Goal: Information Seeking & Learning: Learn about a topic

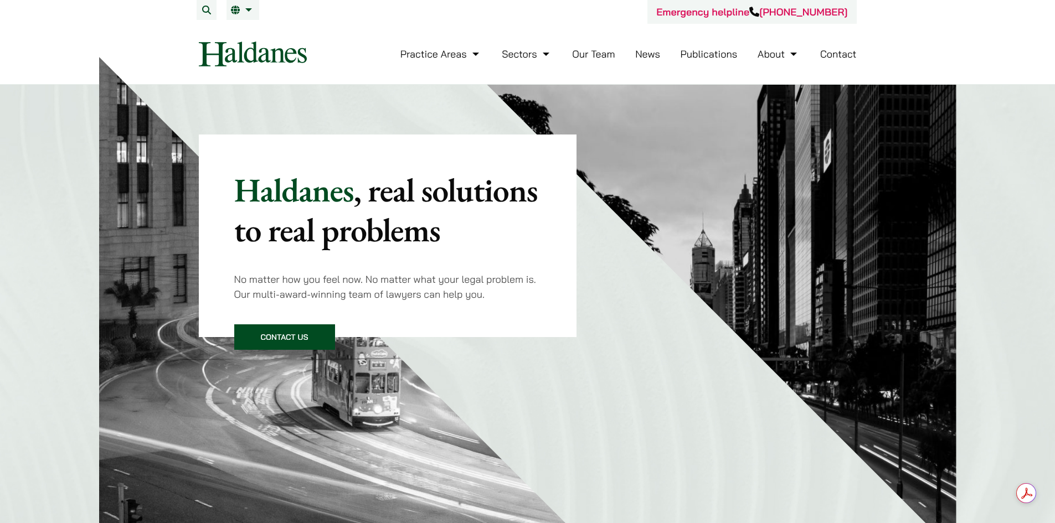
click at [582, 52] on link "Our Team" at bounding box center [593, 54] width 43 height 13
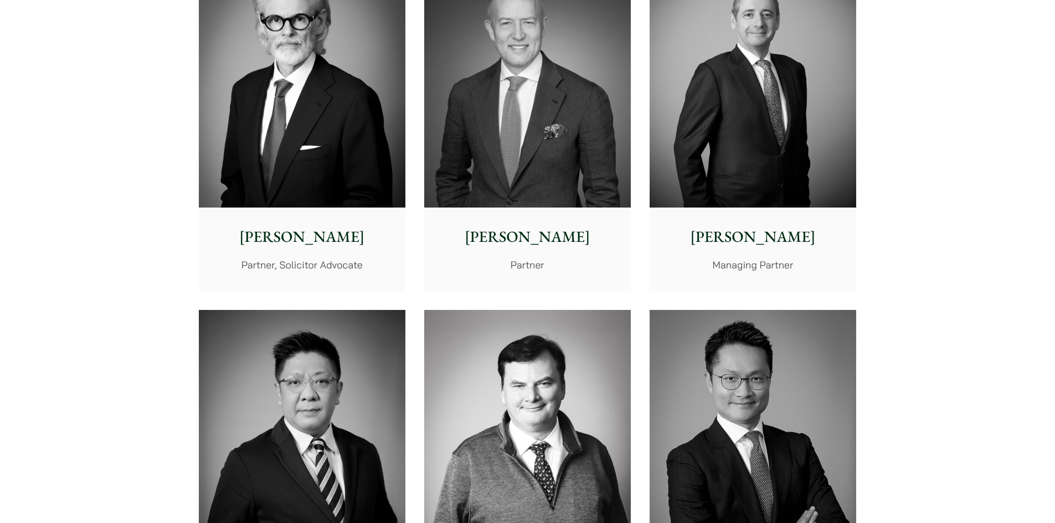
scroll to position [369, 0]
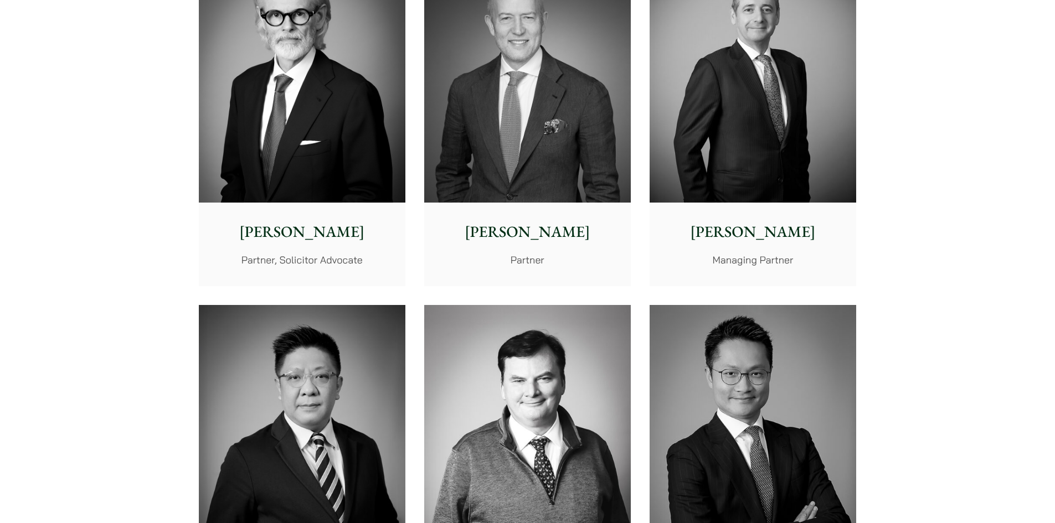
click at [469, 377] on img at bounding box center [527, 434] width 207 height 259
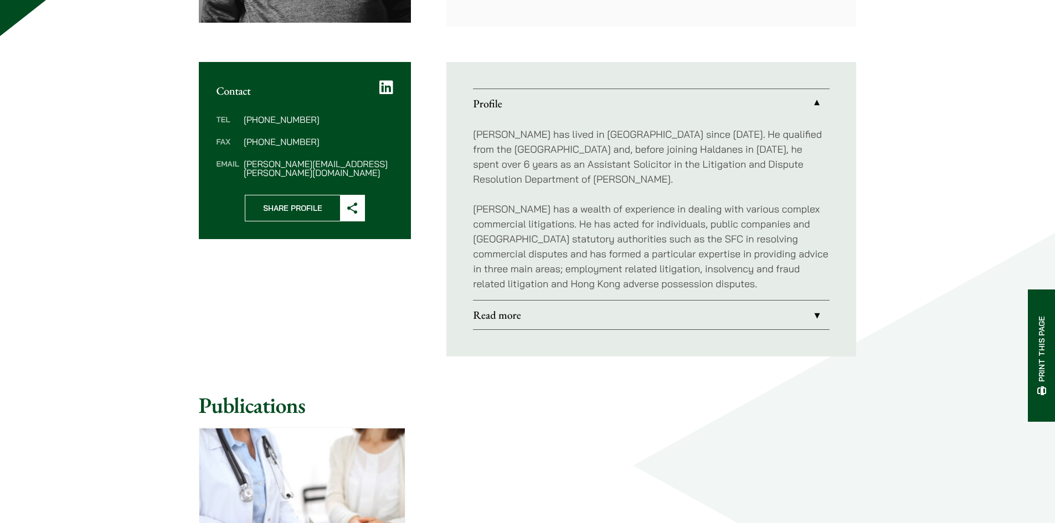
scroll to position [369, 0]
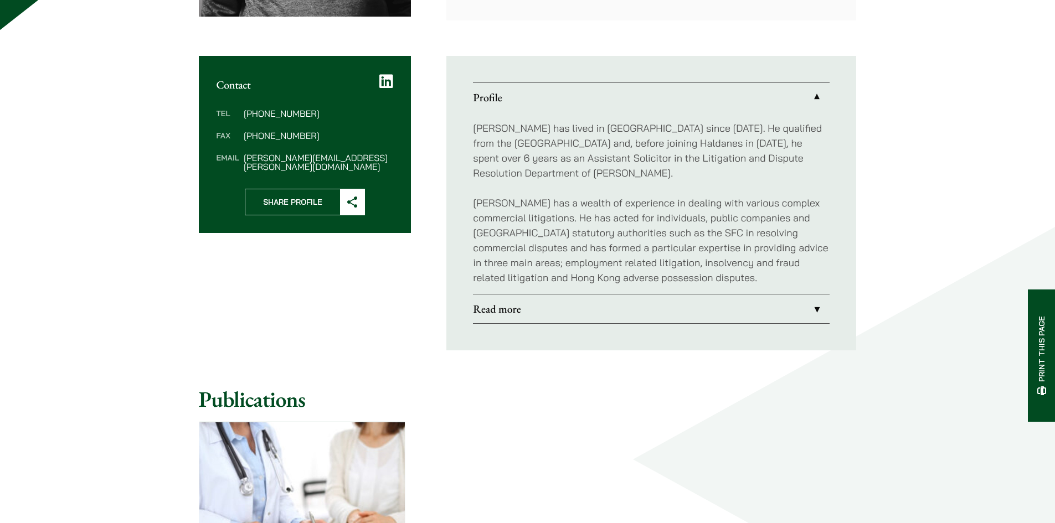
click at [567, 306] on link "Read more" at bounding box center [651, 309] width 357 height 29
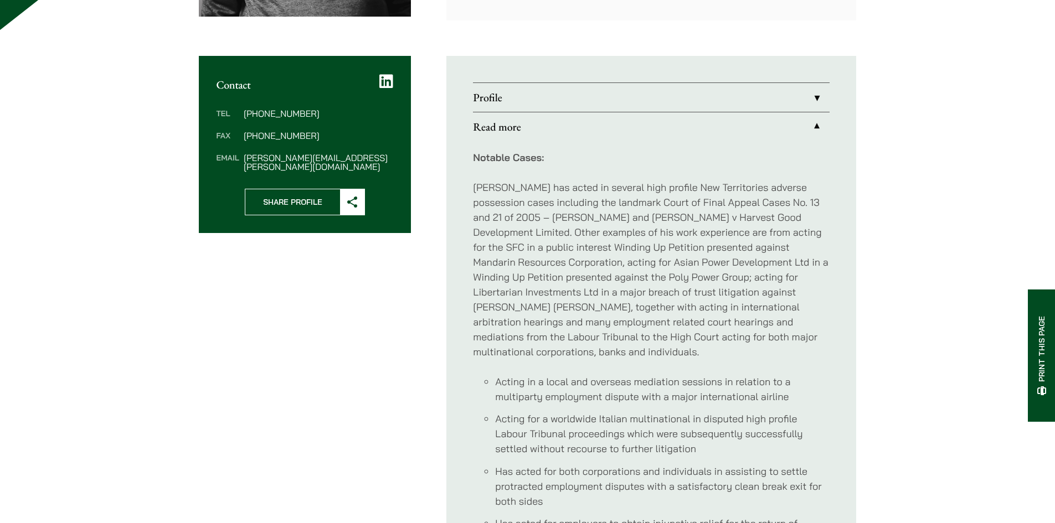
click at [554, 104] on link "Profile" at bounding box center [651, 97] width 357 height 29
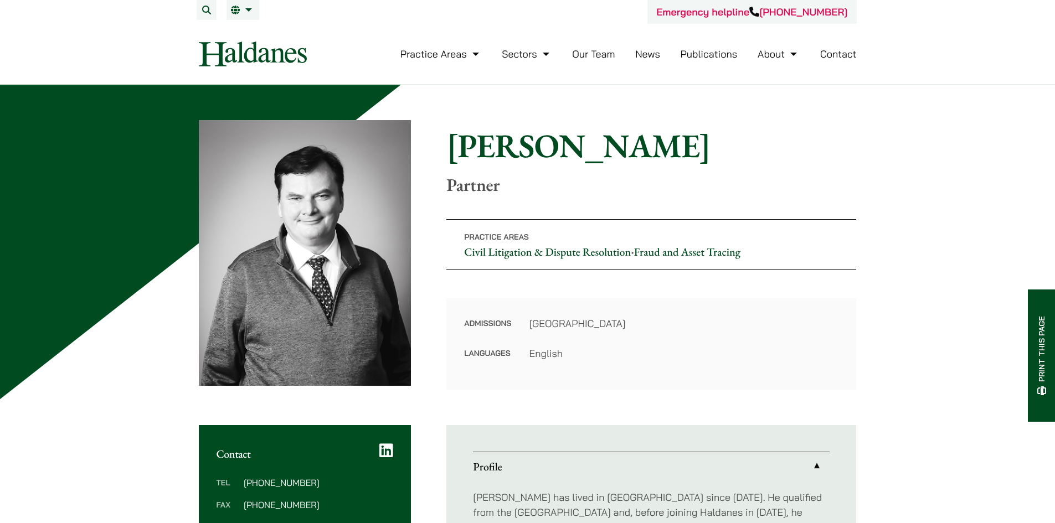
click at [452, 56] on link "Practice Areas" at bounding box center [440, 54] width 81 height 13
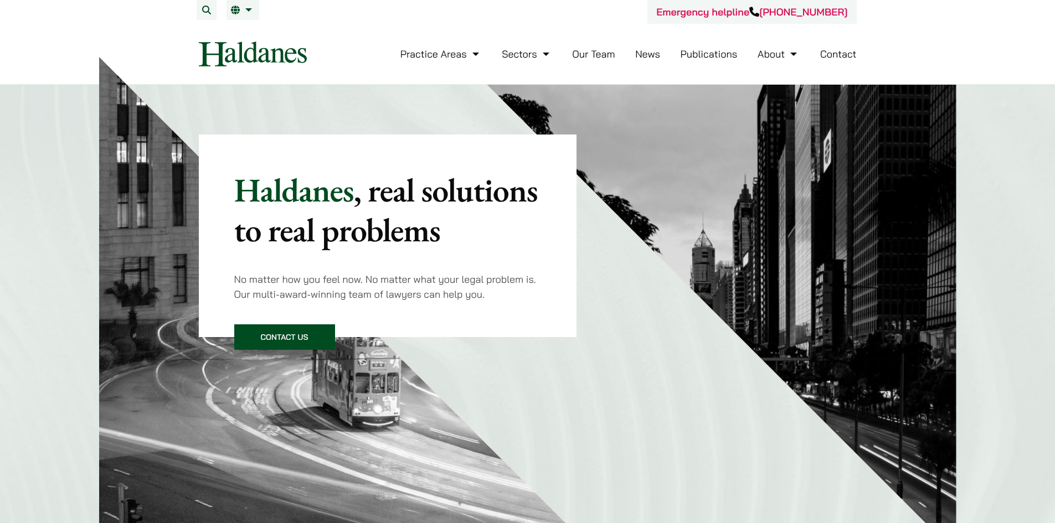
click at [596, 49] on link "Our Team" at bounding box center [593, 54] width 43 height 13
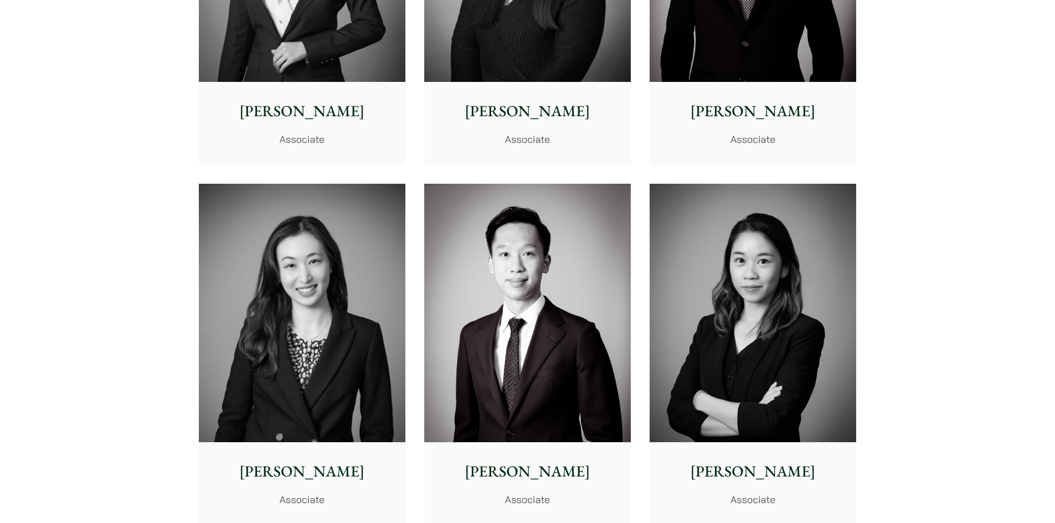
scroll to position [3507, 0]
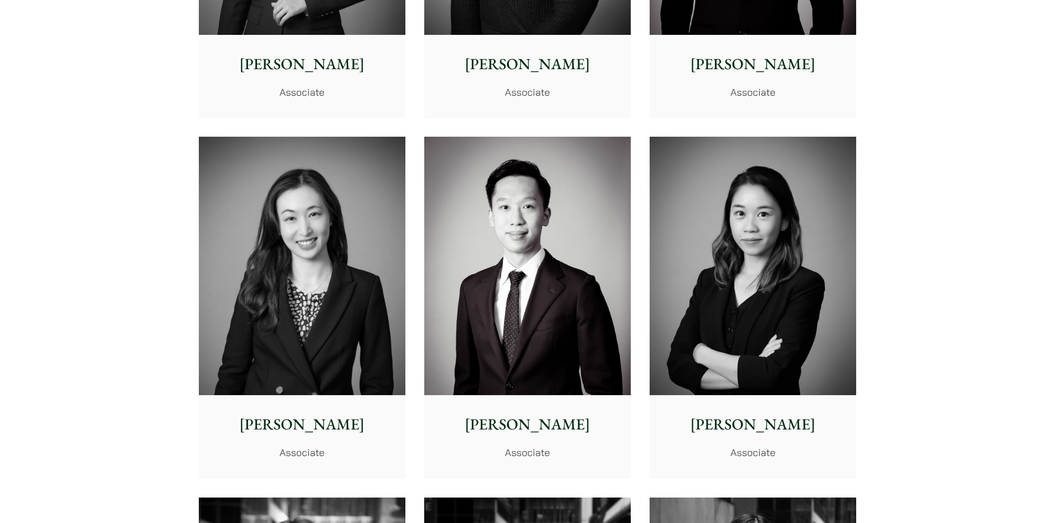
click at [492, 224] on img at bounding box center [527, 266] width 207 height 259
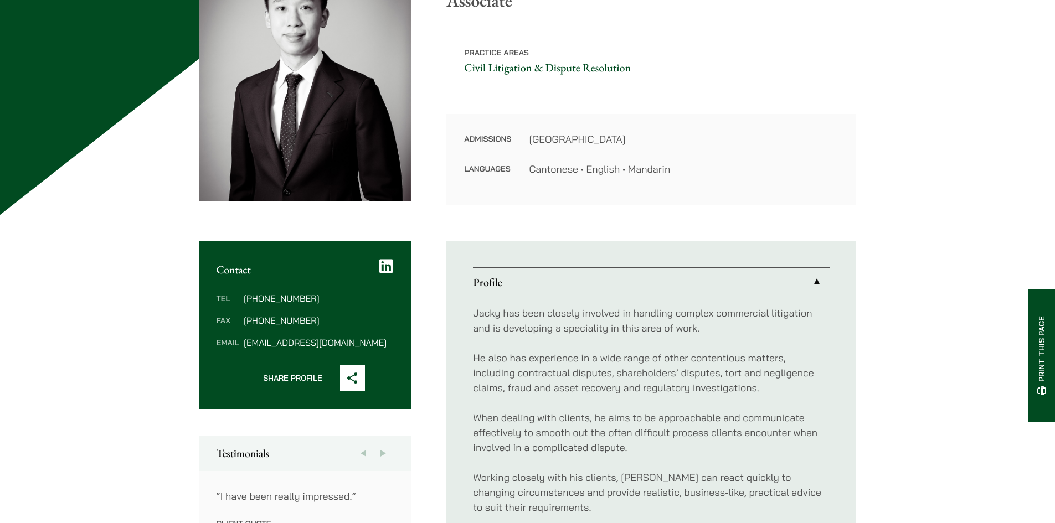
scroll to position [369, 0]
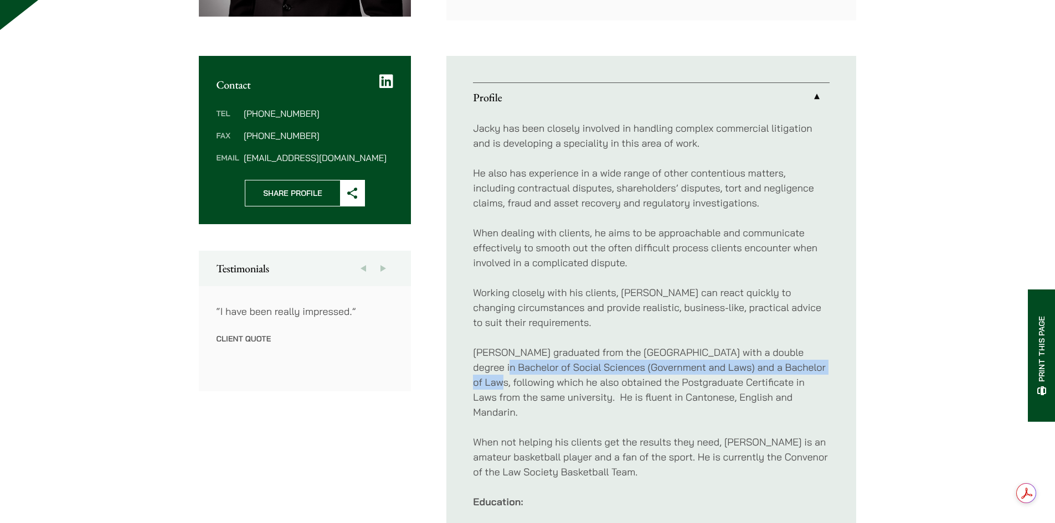
drag, startPoint x: 475, startPoint y: 367, endPoint x: 825, endPoint y: 362, distance: 349.5
click at [825, 362] on p "[PERSON_NAME] graduated from the [GEOGRAPHIC_DATA] with a double degree in Bach…" at bounding box center [651, 382] width 357 height 75
copy p "Bachelor of Social Sciences (Government and Laws) and a Bachelor of Laws,"
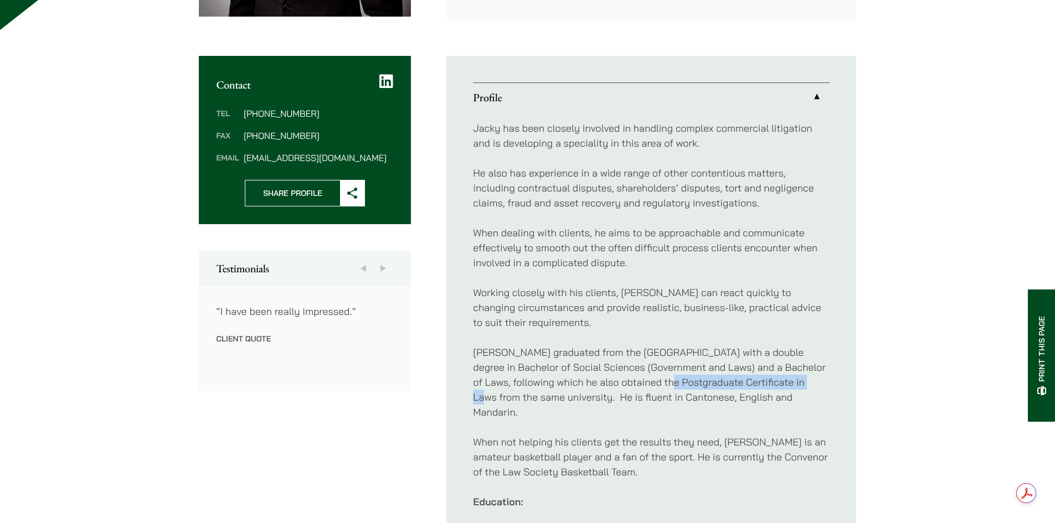
drag, startPoint x: 642, startPoint y: 381, endPoint x: 791, endPoint y: 377, distance: 148.5
click at [791, 377] on p "[PERSON_NAME] graduated from the [GEOGRAPHIC_DATA] with a double degree in Bach…" at bounding box center [651, 382] width 357 height 75
copy p "Postgraduate Certificate in Laws"
